Goal: Find specific page/section: Find specific page/section

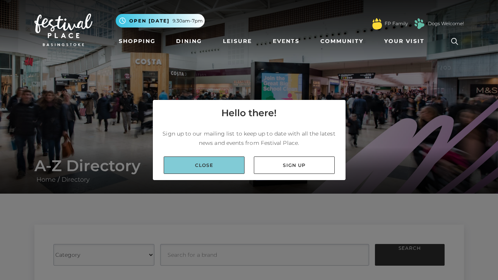
click at [227, 161] on link "Close" at bounding box center [204, 164] width 81 height 17
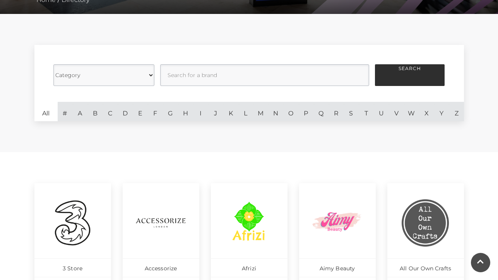
scroll to position [182, 0]
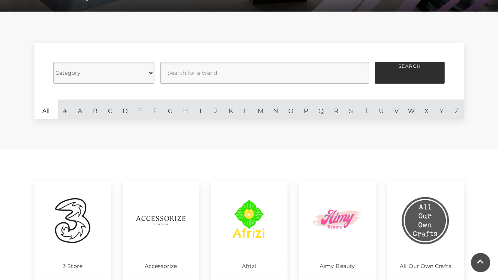
click at [143, 77] on select "Category Cafes Restaurants Fashion Services Technology Homeware Gifts, Statione…" at bounding box center [103, 73] width 101 height 22
select select "21053"
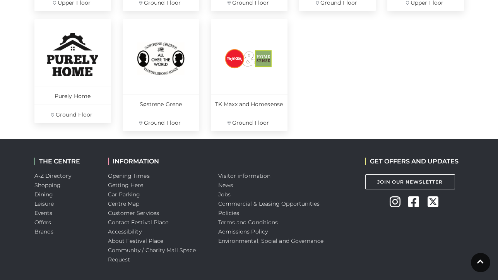
scroll to position [465, 0]
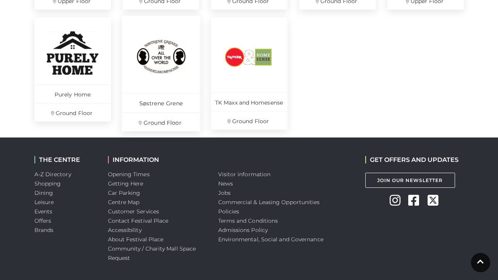
click at [172, 106] on p "Søstrene Grene" at bounding box center [161, 102] width 79 height 19
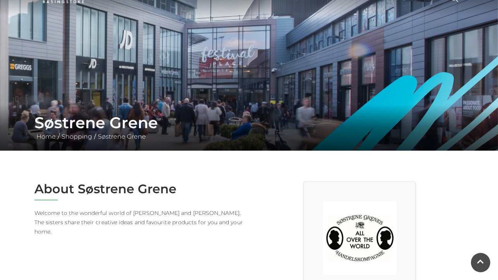
scroll to position [65, 0]
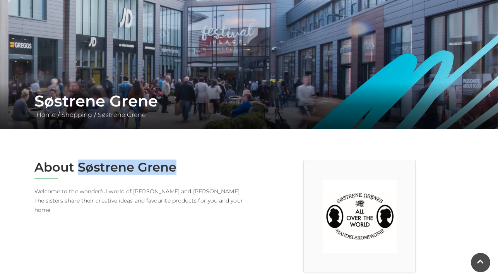
drag, startPoint x: 80, startPoint y: 167, endPoint x: 178, endPoint y: 171, distance: 98.4
click at [178, 171] on h2 "About Søstrene Grene" at bounding box center [138, 167] width 209 height 15
copy h2 "Søstrene Grene"
